Goal: Task Accomplishment & Management: Manage account settings

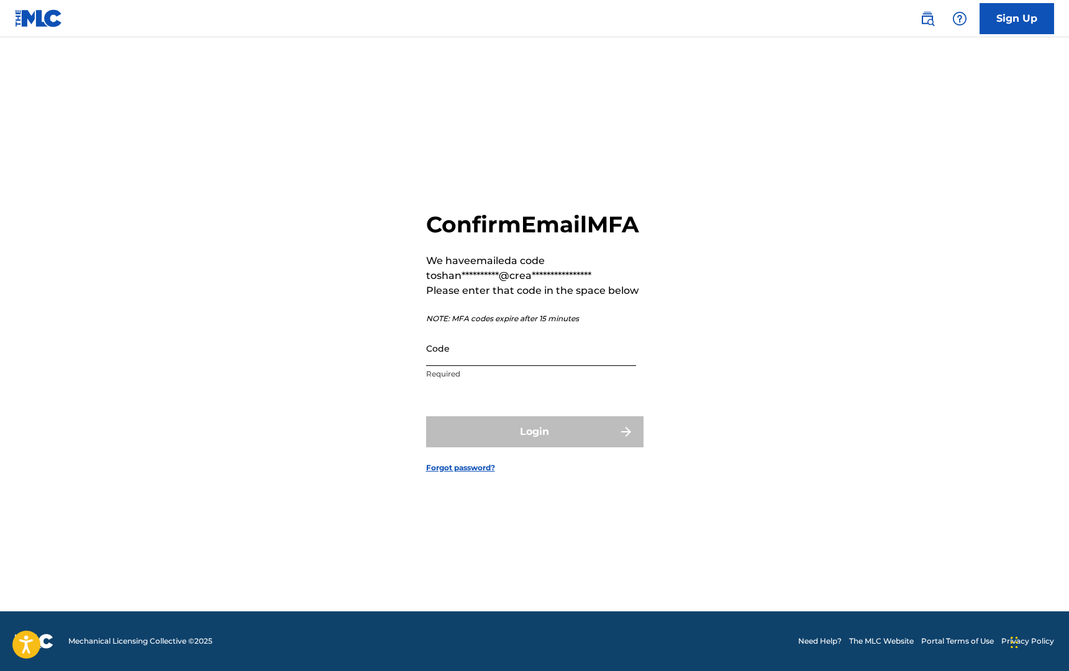
click at [499, 366] on input "Code" at bounding box center [531, 347] width 210 height 35
paste input "75498"
click at [432, 366] on input "75498" at bounding box center [531, 347] width 210 height 35
click at [428, 366] on input "75498" at bounding box center [531, 347] width 210 height 35
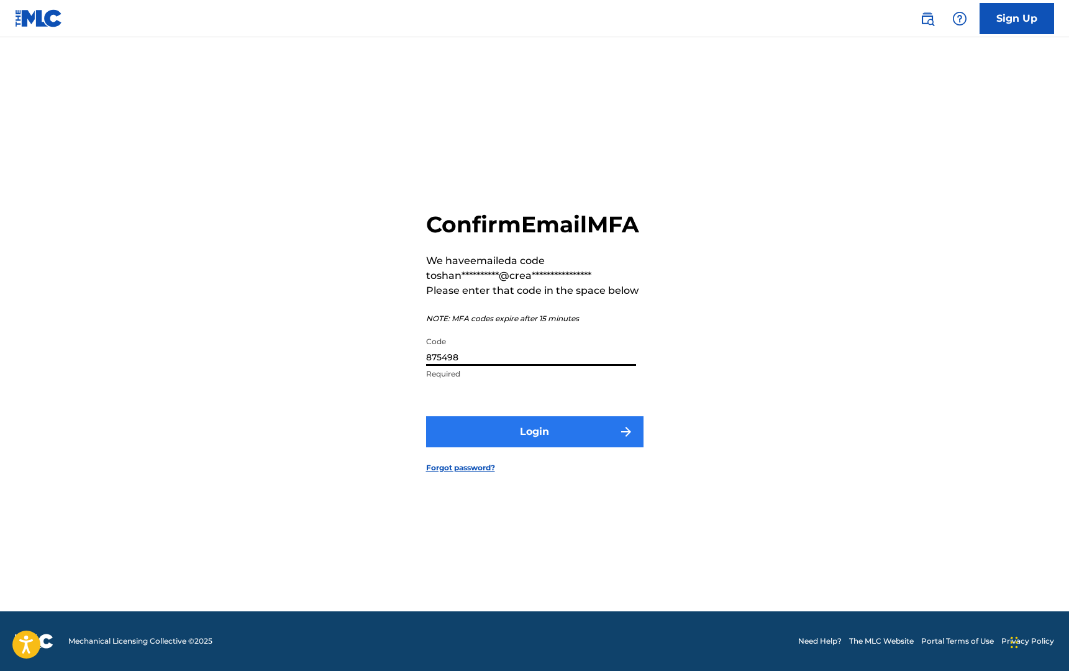
type input "875498"
click at [564, 446] on button "Login" at bounding box center [534, 431] width 217 height 31
